Goal: Information Seeking & Learning: Learn about a topic

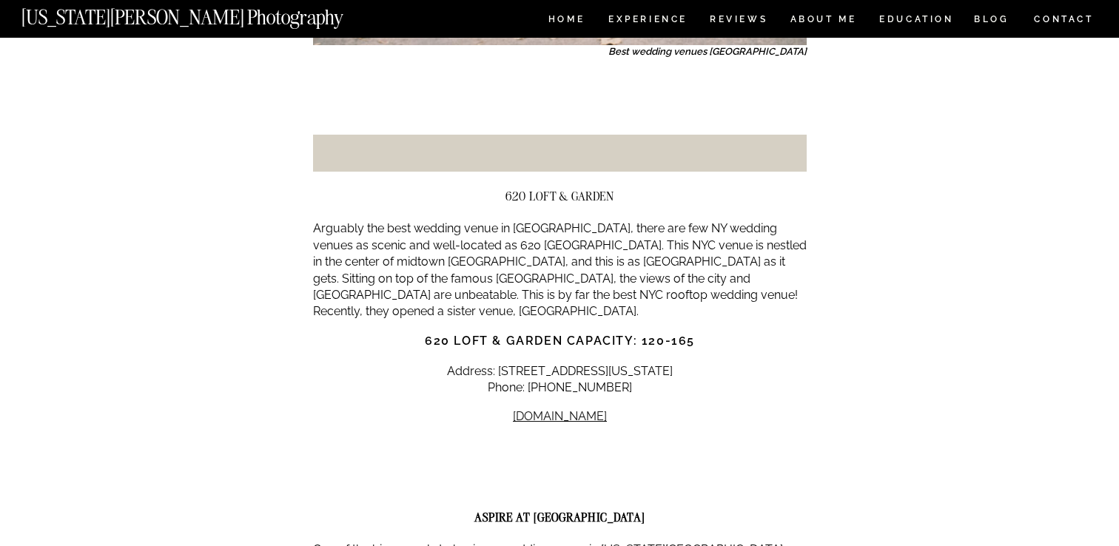
scroll to position [2040, 0]
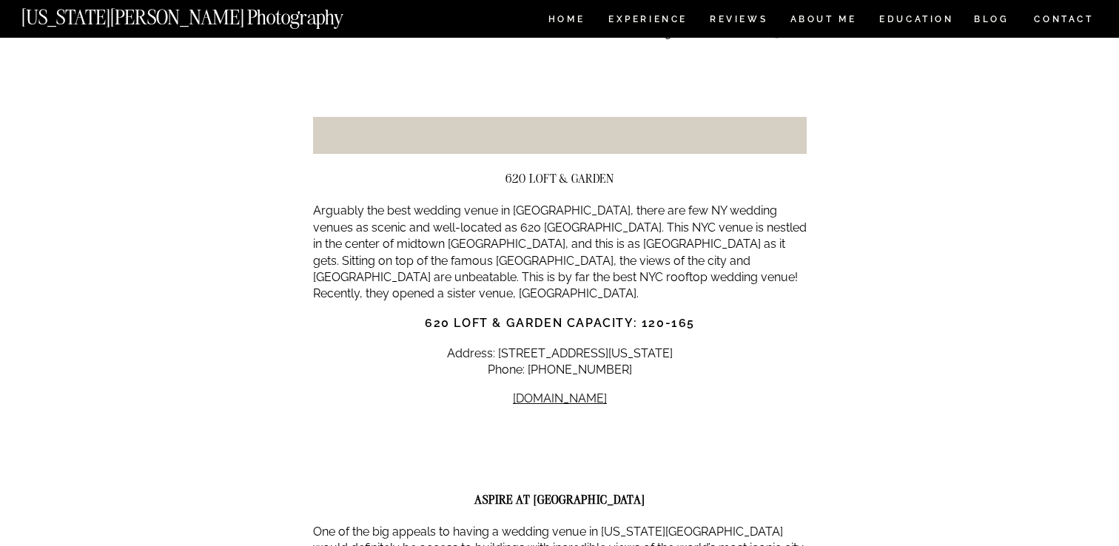
drag, startPoint x: 309, startPoint y: 173, endPoint x: 726, endPoint y: 350, distance: 453.1
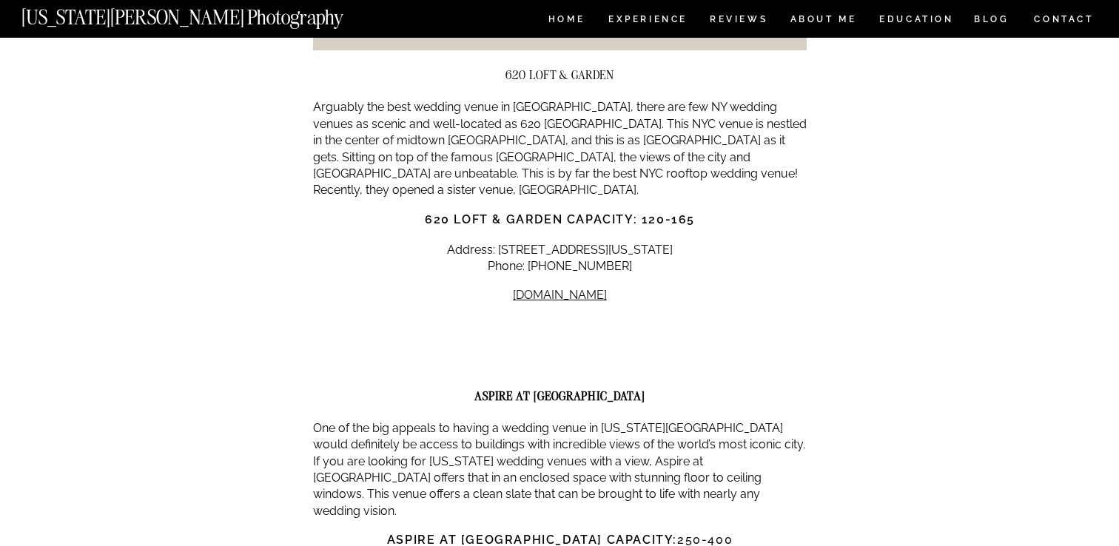
scroll to position [2158, 0]
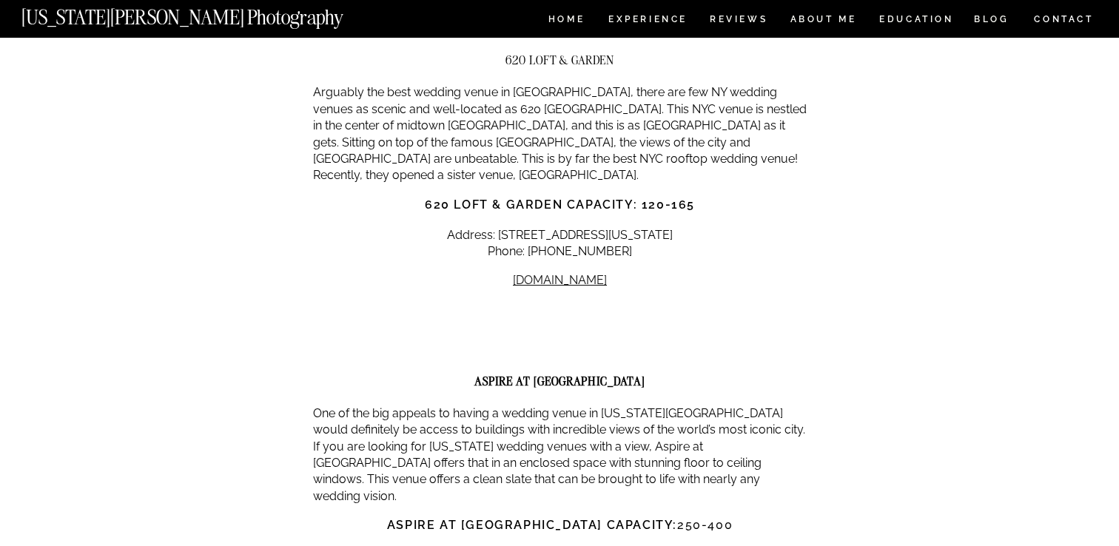
copy div "A Wedding Photographer’s Guide to the Best Manhattan Wedding Venues Manhattan w…"
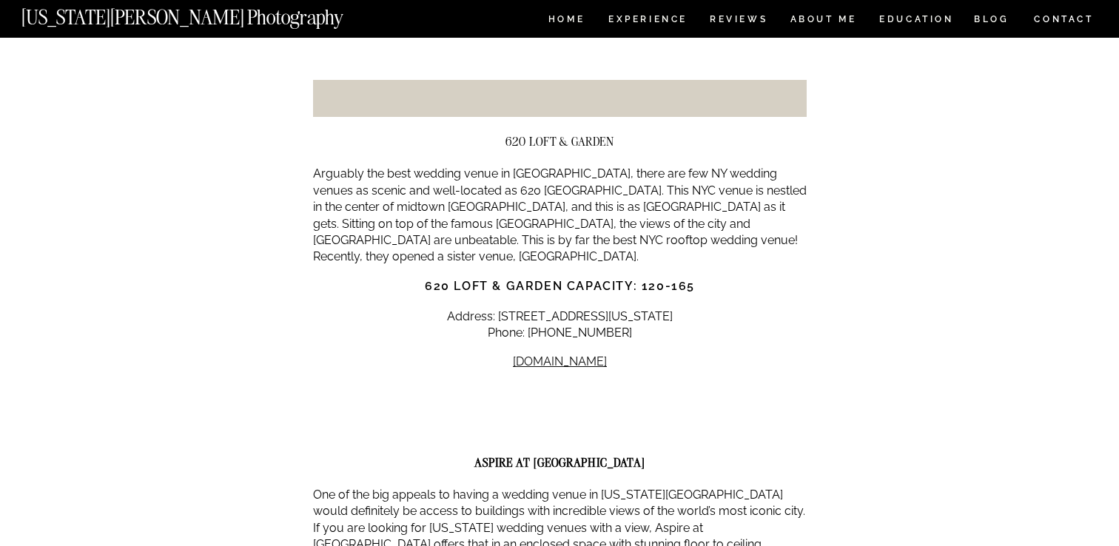
scroll to position [2025, 0]
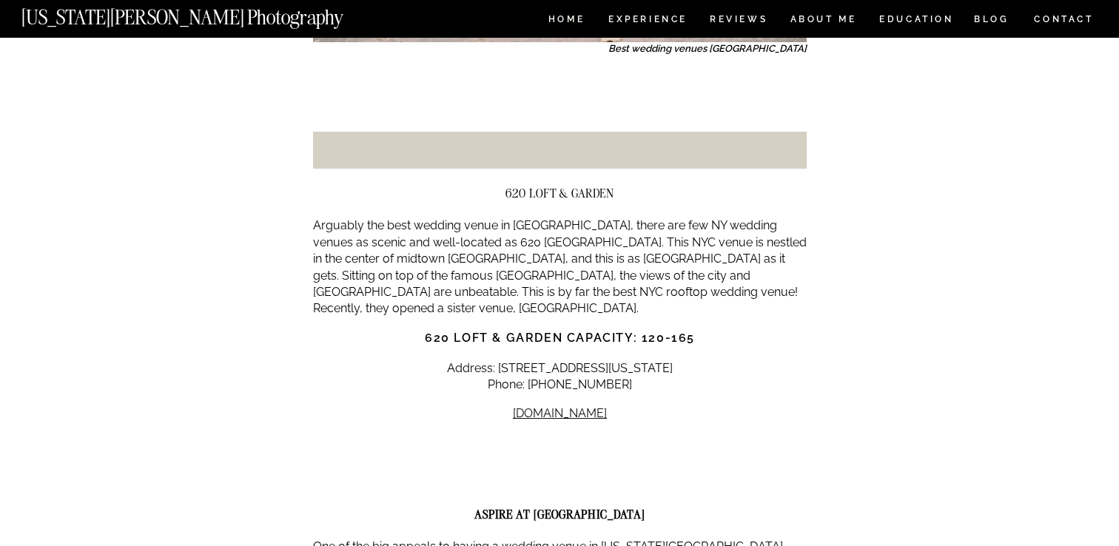
copy div "A Wedding Photographer’s Guide to the Best Manhattan Wedding Venues Manhattan w…"
click at [520, 218] on p "Arguably the best wedding venue in NYC, there are few NY wedding venues as scen…" at bounding box center [559, 267] width 493 height 99
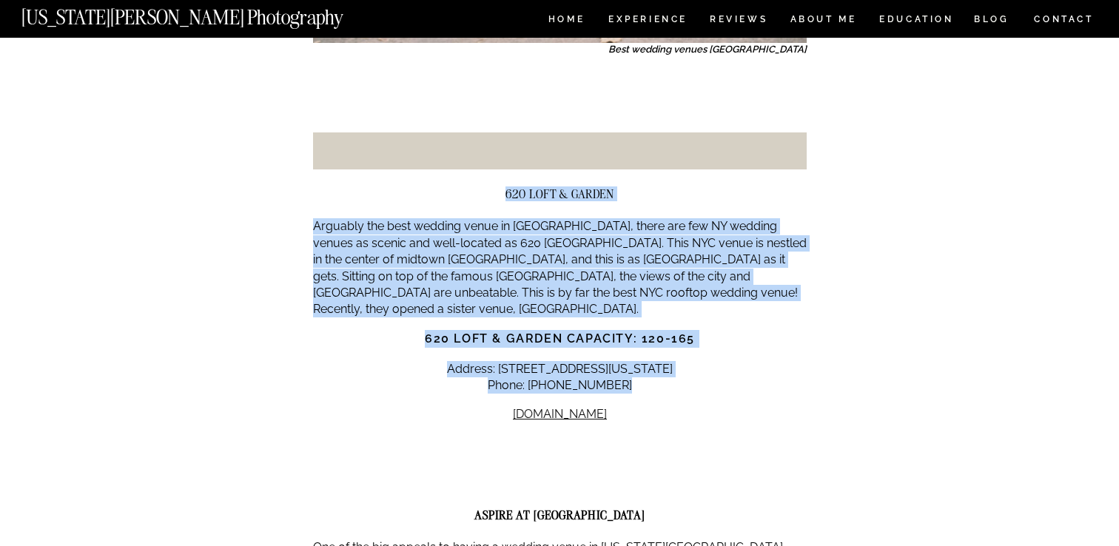
drag, startPoint x: 506, startPoint y: 159, endPoint x: 626, endPoint y: 338, distance: 215.4
copy div "620 LOFT & GARDEN Arguably the best wedding venue in NYC, there are few NY wedd…"
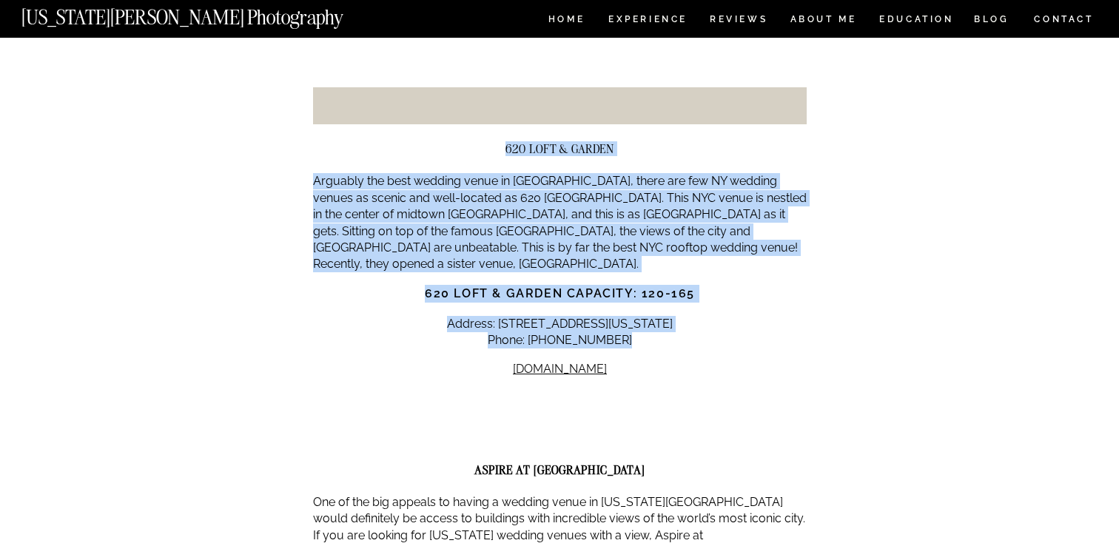
scroll to position [2126, 0]
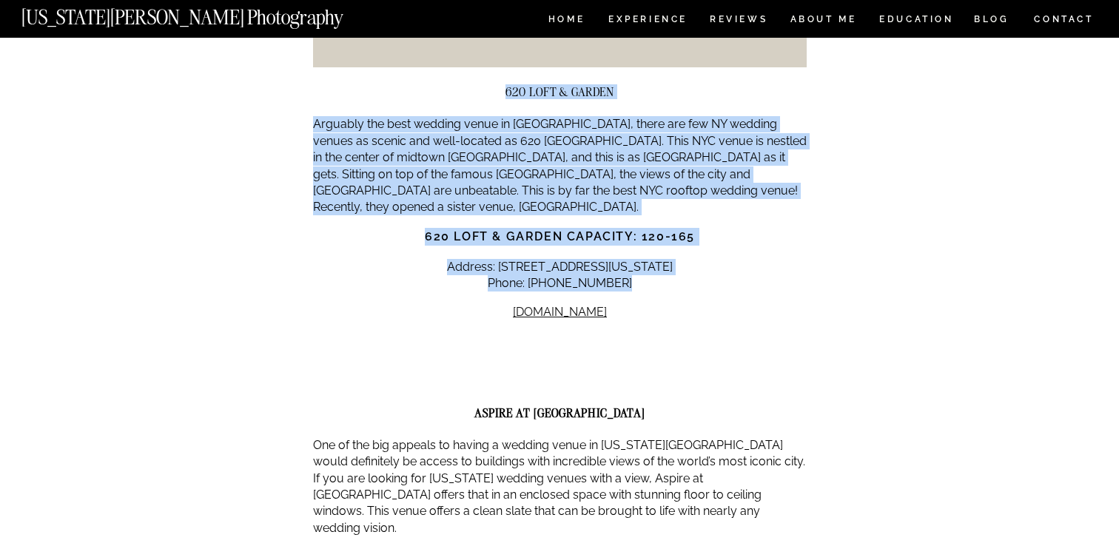
click at [625, 229] on strong "620 Loft & Garden capacity: 120-165" at bounding box center [560, 236] width 270 height 14
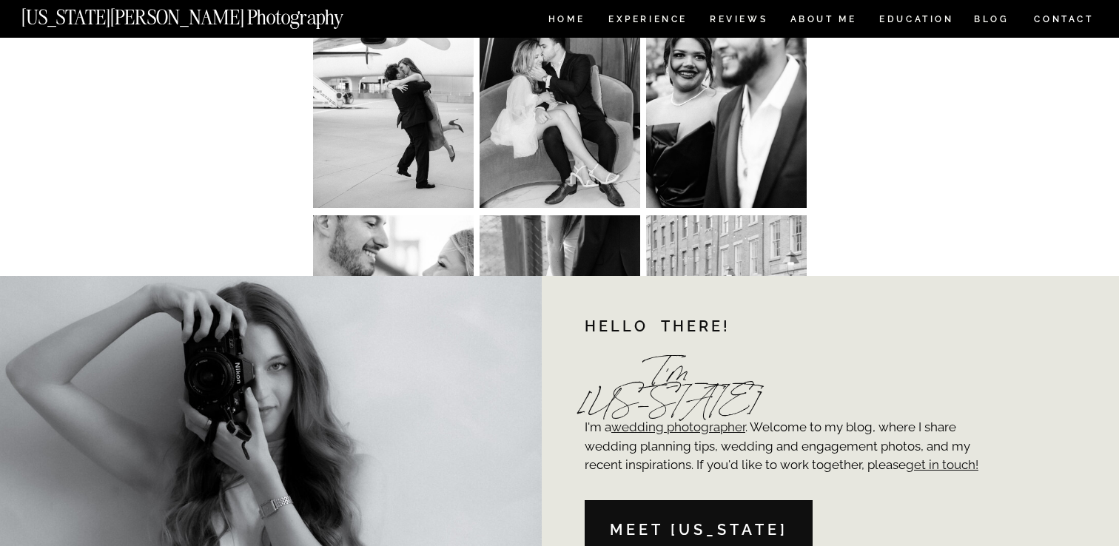
scroll to position [17148, 0]
